Goal: Register for event/course

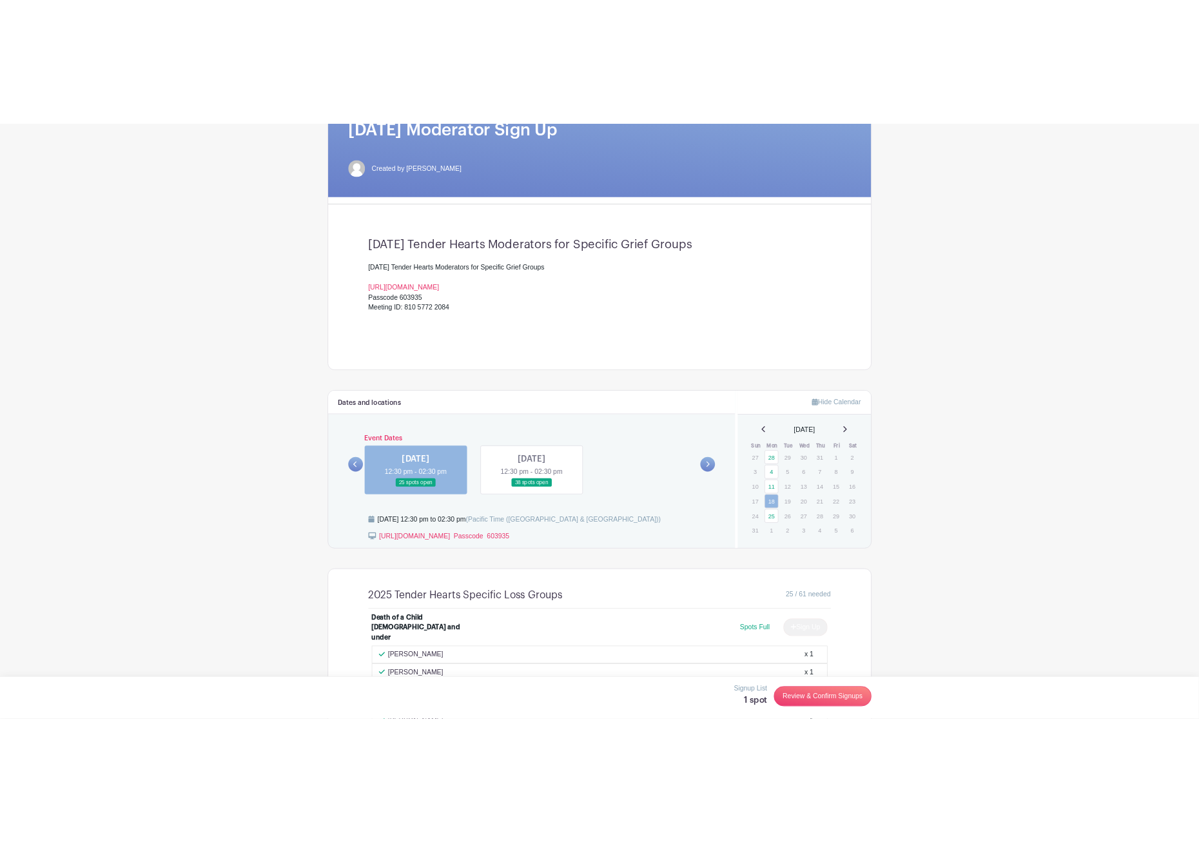
scroll to position [580, 0]
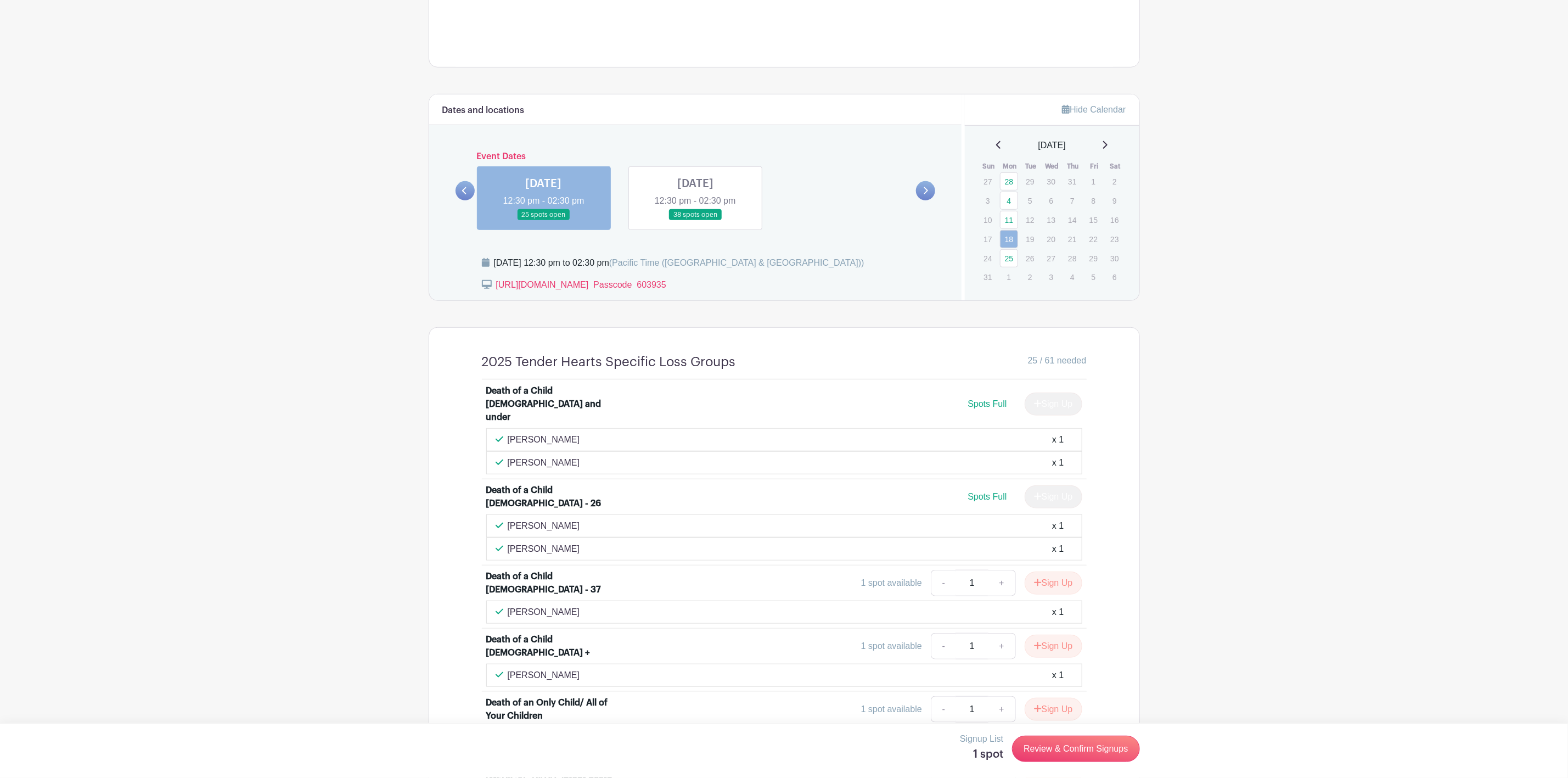
click at [544, 221] on link at bounding box center [544, 221] width 0 height 0
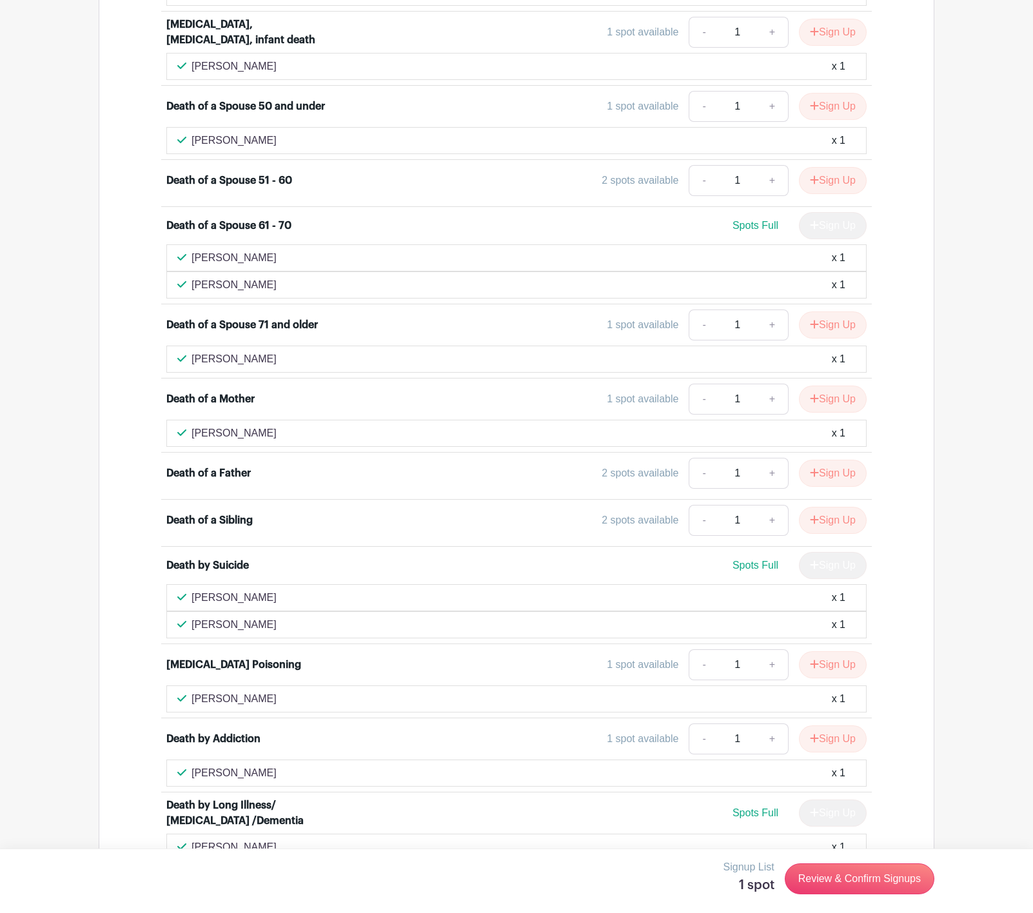
scroll to position [1450, 0]
